Goal: Subscribe to service/newsletter

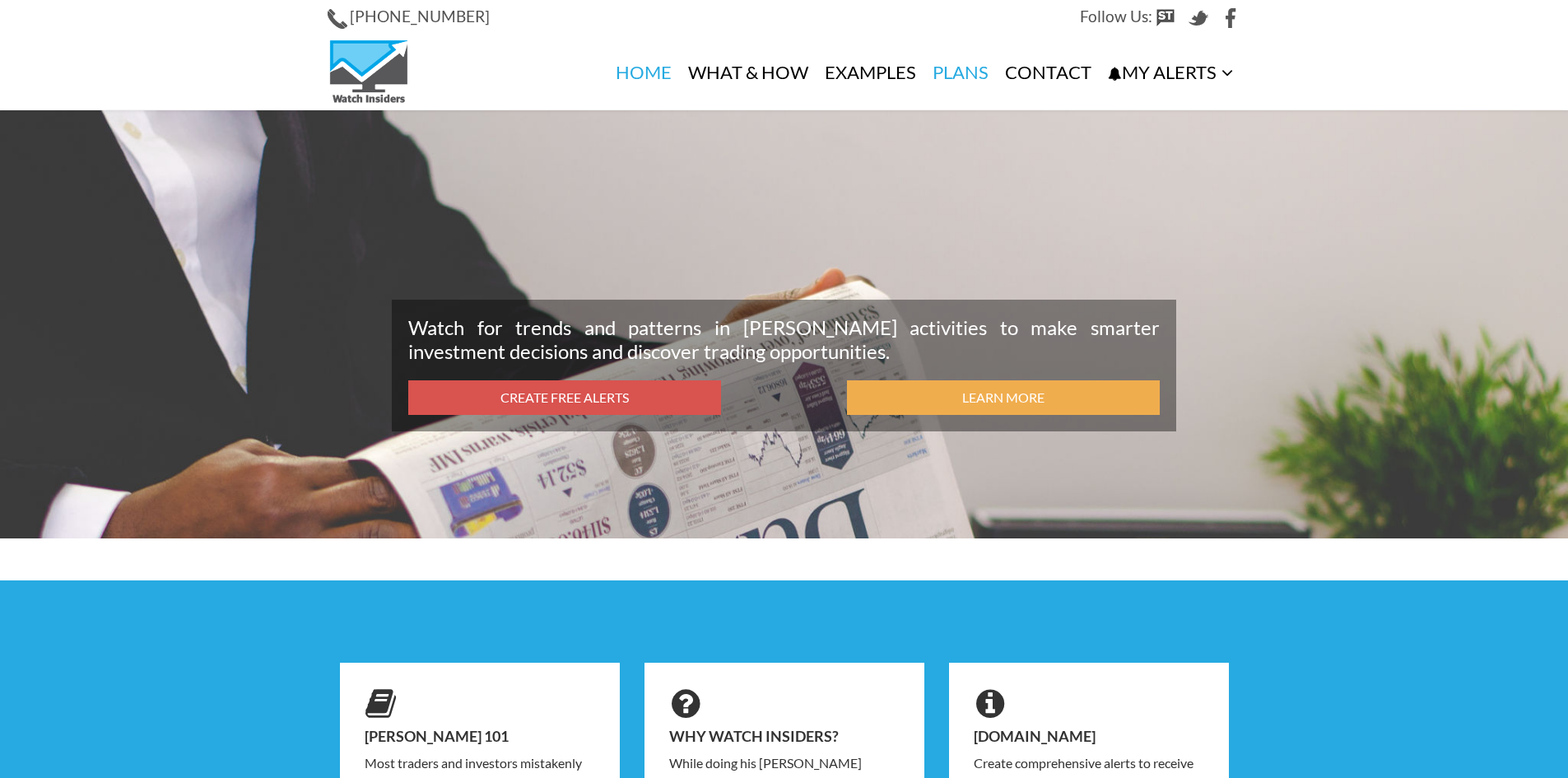
type input "hf3@williams.edu"
click at [962, 71] on link "Plans" at bounding box center [961, 72] width 72 height 74
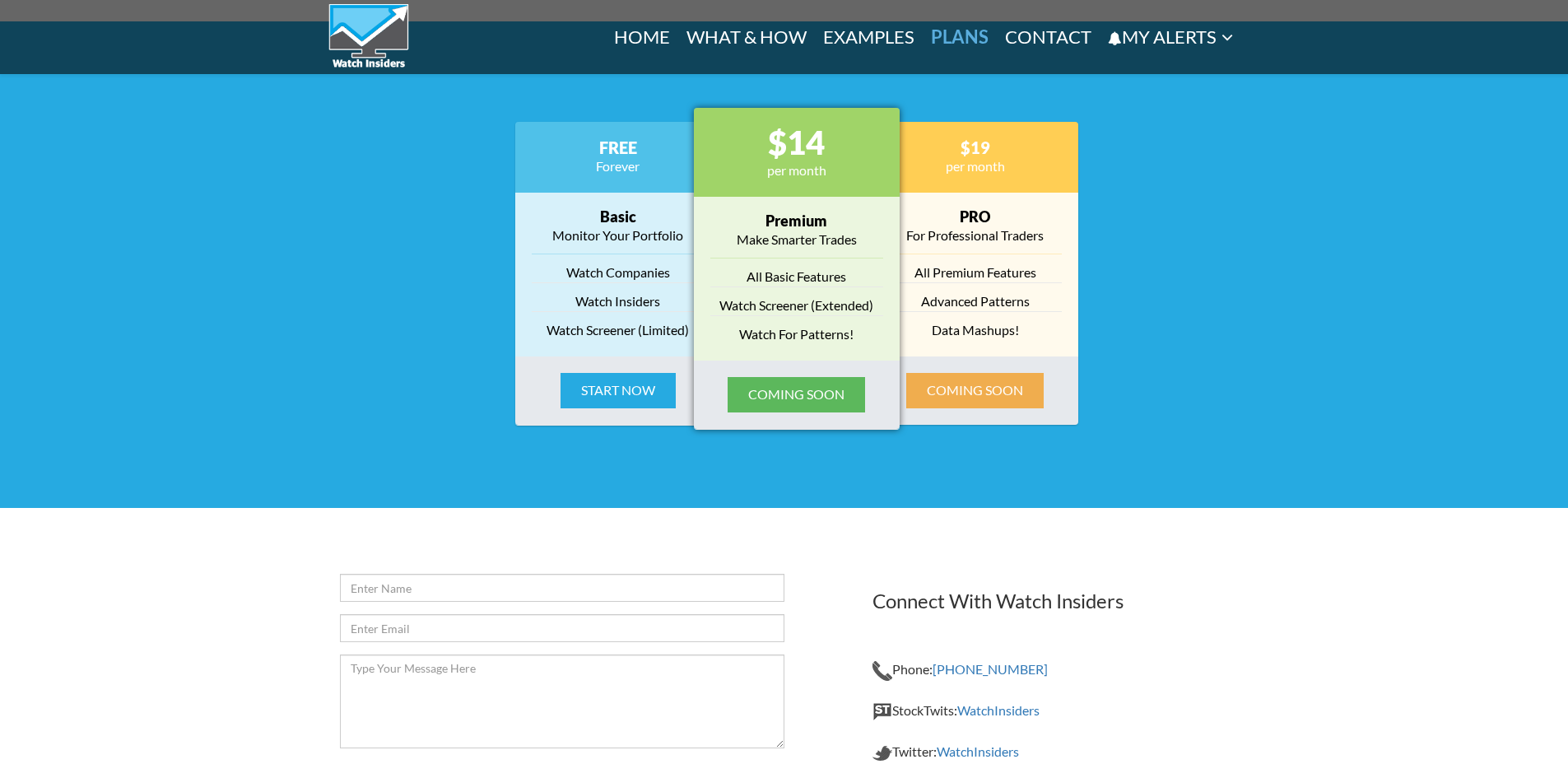
scroll to position [1797, 0]
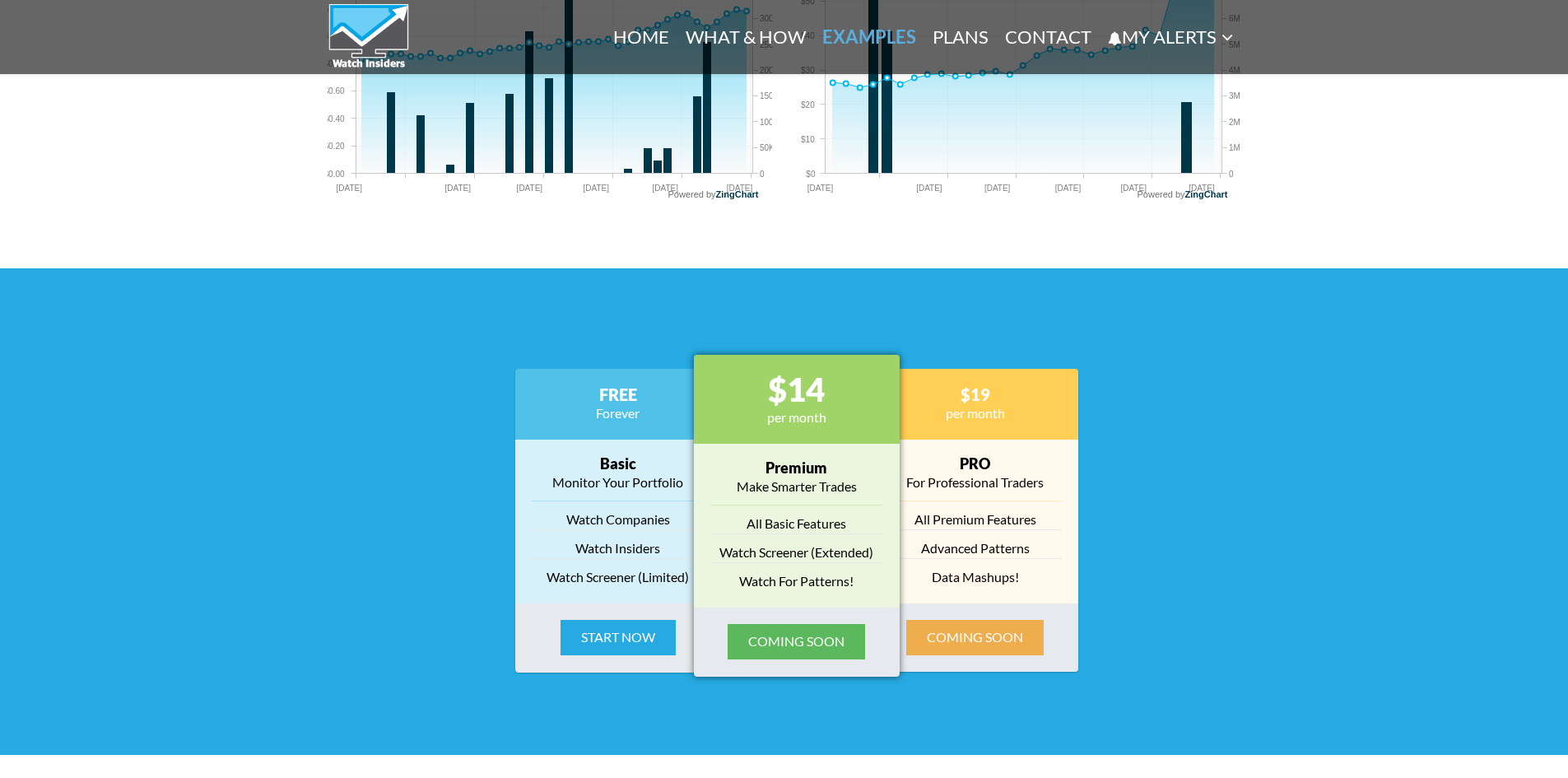
click at [800, 387] on h3 "$14" at bounding box center [797, 389] width 173 height 36
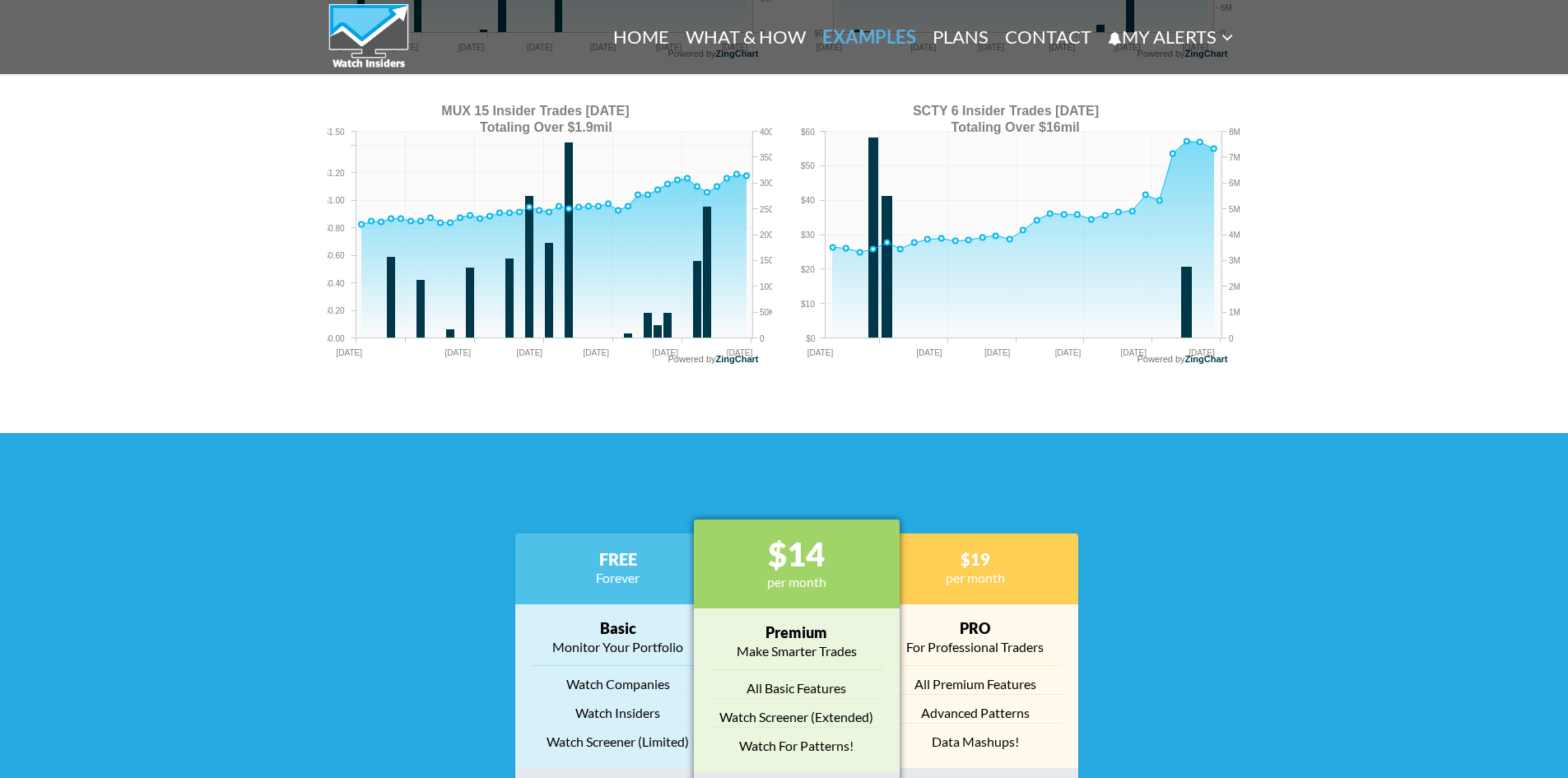
scroll to position [1879, 0]
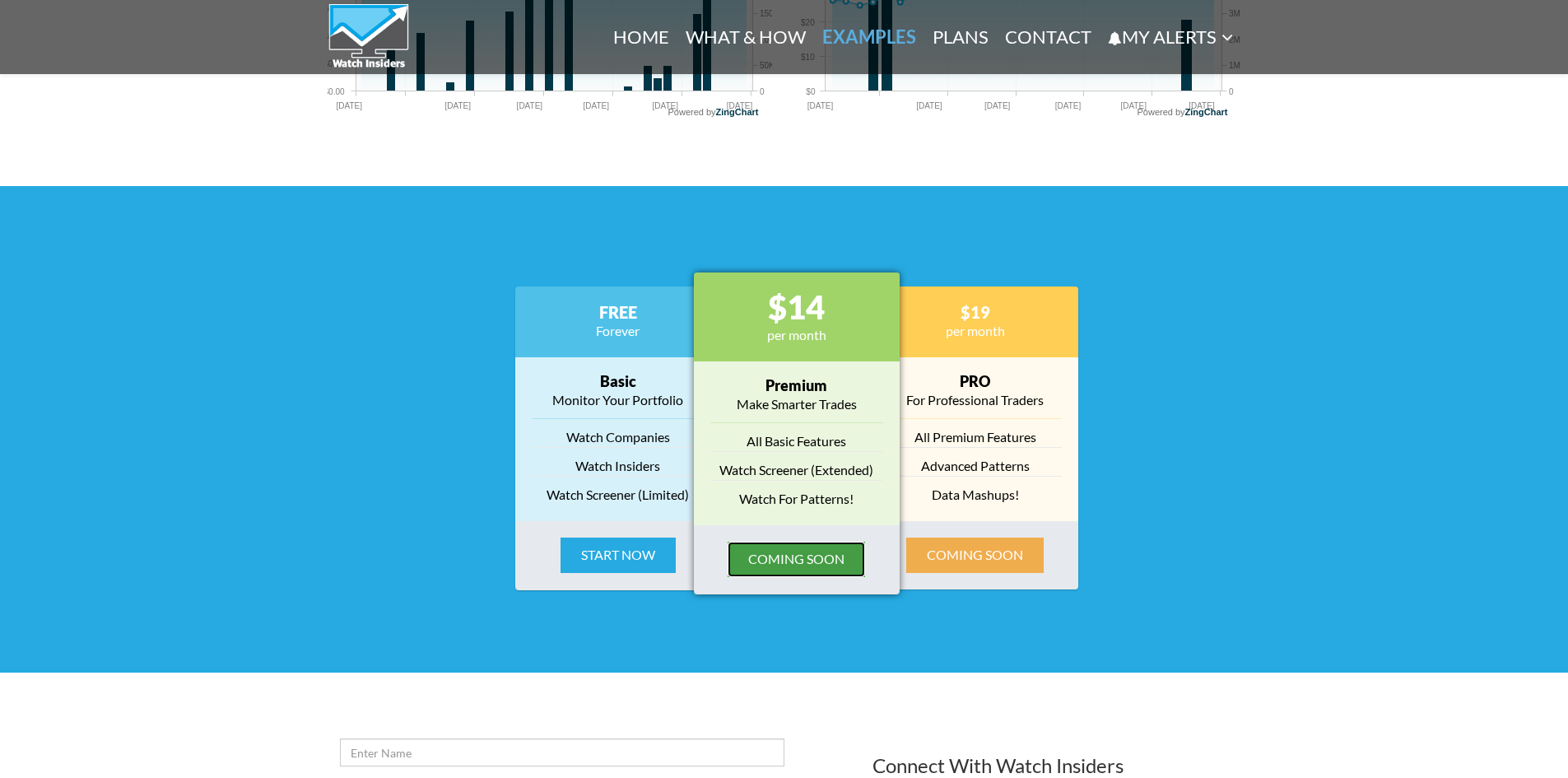
click at [786, 555] on button "Coming Soon" at bounding box center [796, 560] width 138 height 35
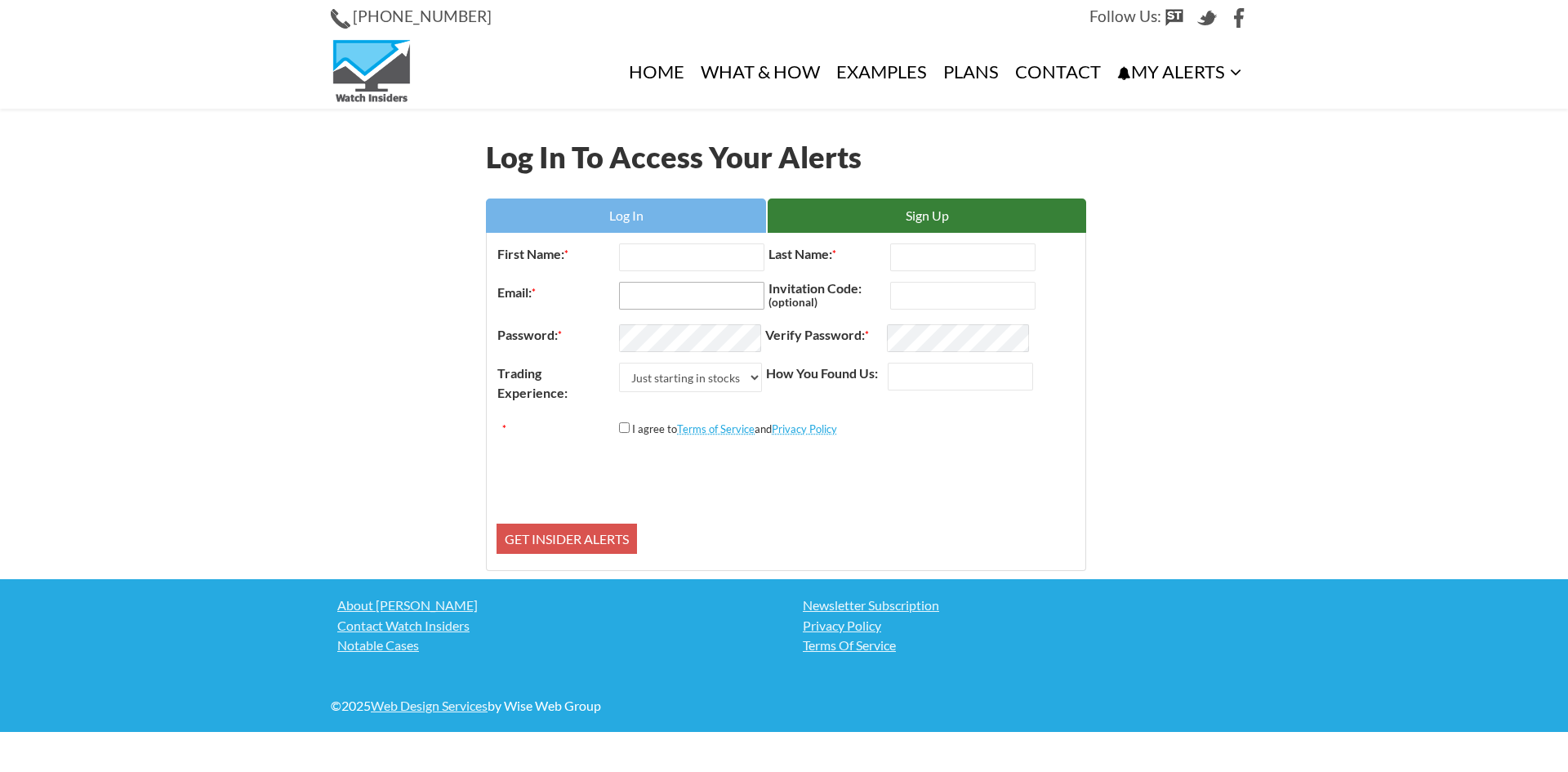
type input "hf3@williams.edu"
click at [376, 57] on div at bounding box center [371, 72] width 82 height 65
